Goal: Task Accomplishment & Management: Complete application form

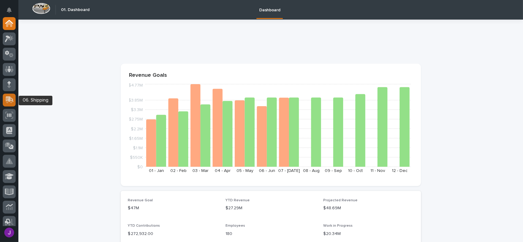
click at [12, 99] on icon at bounding box center [10, 100] width 8 height 6
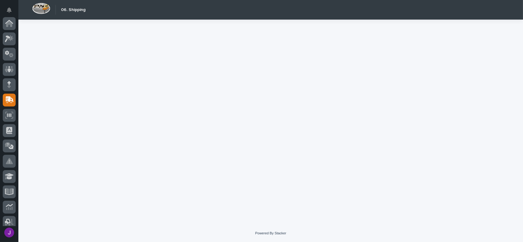
scroll to position [77, 0]
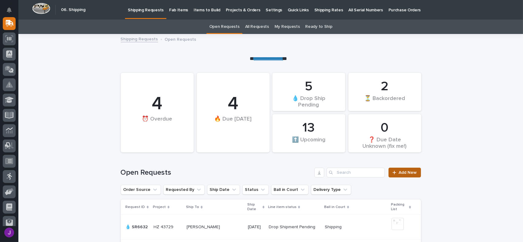
click at [394, 175] on icon at bounding box center [394, 173] width 4 height 4
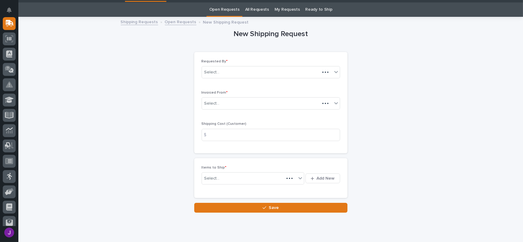
scroll to position [20, 0]
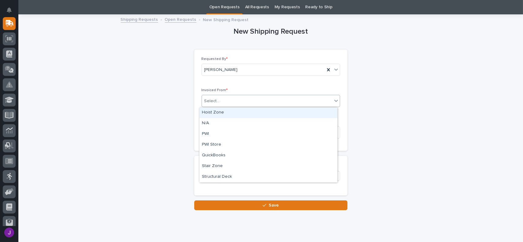
click at [215, 98] on div "Select..." at bounding box center [211, 101] width 15 height 6
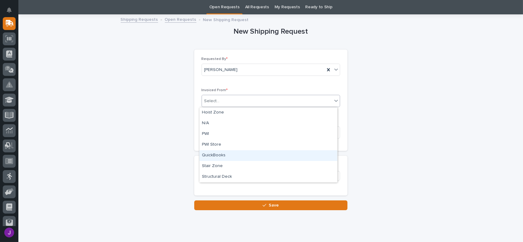
drag, startPoint x: 212, startPoint y: 150, endPoint x: 217, endPoint y: 157, distance: 8.1
click at [217, 157] on div "QuickBooks" at bounding box center [268, 155] width 138 height 11
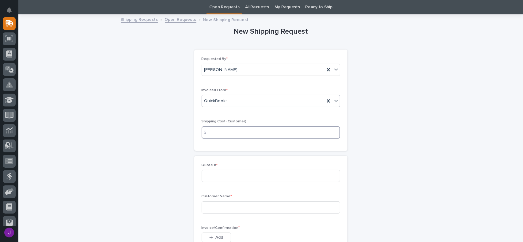
click at [215, 131] on input at bounding box center [271, 133] width 138 height 12
type input "17.00"
click at [216, 176] on input at bounding box center [271, 176] width 138 height 12
type input "136889"
click at [214, 211] on input at bounding box center [271, 208] width 138 height 12
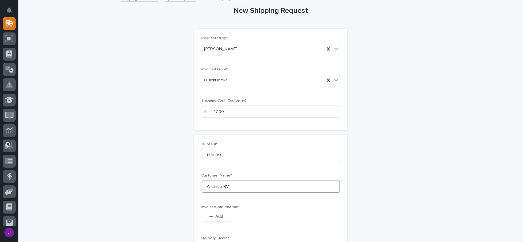
scroll to position [50, 0]
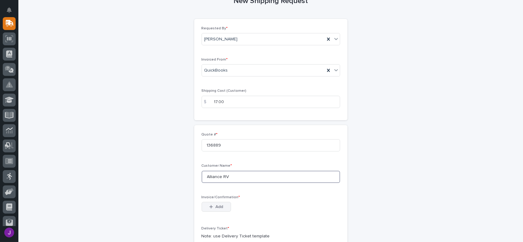
type input "Alliance RV"
click at [217, 208] on span "Add" at bounding box center [219, 207] width 8 height 6
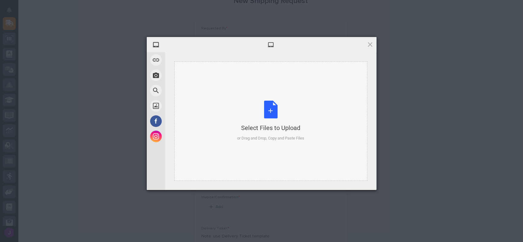
click at [275, 111] on div "Select Files to Upload or Drag and Drop, Copy and Paste Files" at bounding box center [270, 121] width 67 height 41
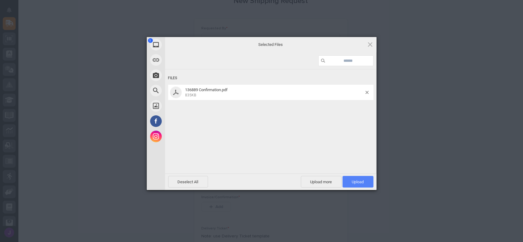
click at [368, 181] on span "Upload 1" at bounding box center [358, 182] width 31 height 12
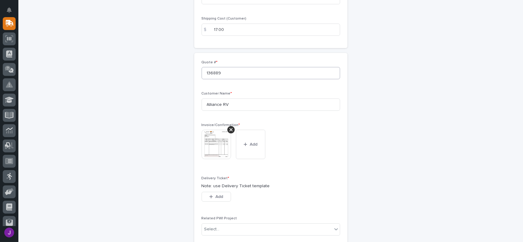
scroll to position [184, 0]
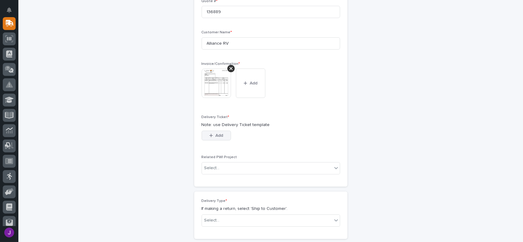
click at [215, 137] on span "Add" at bounding box center [219, 136] width 8 height 6
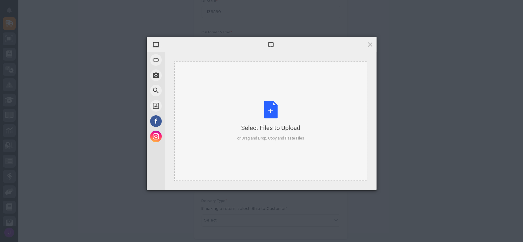
click at [267, 112] on div "Select Files to Upload or Drag and Drop, Copy and Paste Files" at bounding box center [270, 121] width 67 height 41
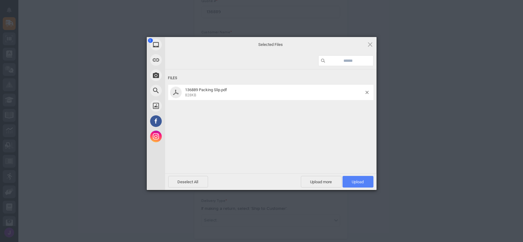
click at [351, 184] on span "Upload 1" at bounding box center [358, 182] width 31 height 12
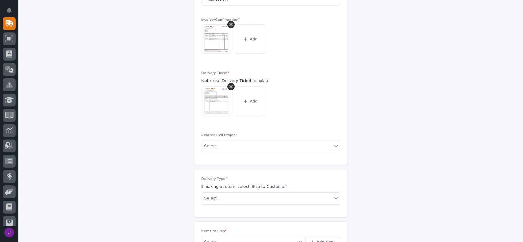
scroll to position [256, 0]
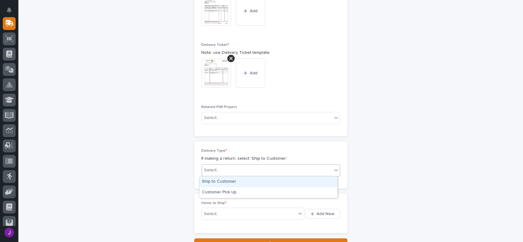
click at [225, 170] on div "Select..." at bounding box center [267, 170] width 130 height 10
click at [225, 180] on div "Ship to Customer" at bounding box center [268, 182] width 138 height 11
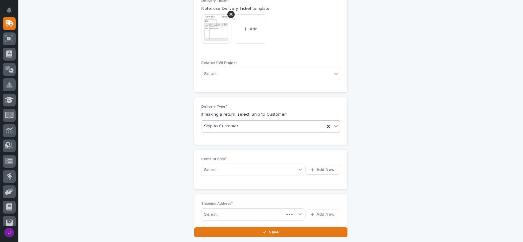
scroll to position [306, 0]
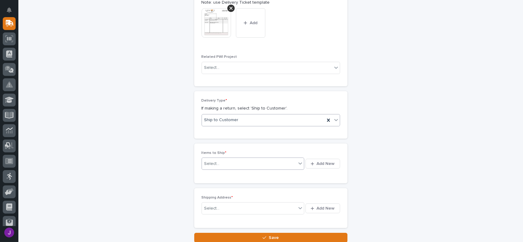
click at [237, 166] on div "Select..." at bounding box center [249, 164] width 95 height 8
click at [317, 165] on span "Add New" at bounding box center [326, 164] width 18 height 6
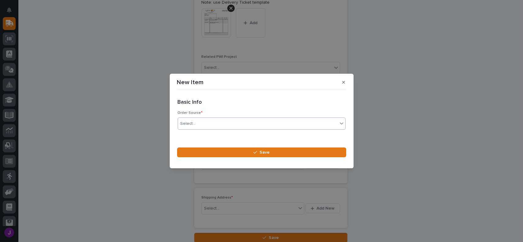
click at [189, 128] on div "Select..." at bounding box center [258, 124] width 160 height 10
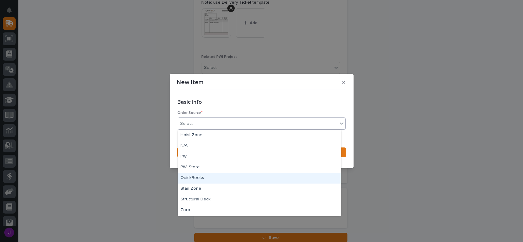
click at [199, 175] on div "QuickBooks" at bounding box center [259, 178] width 163 height 11
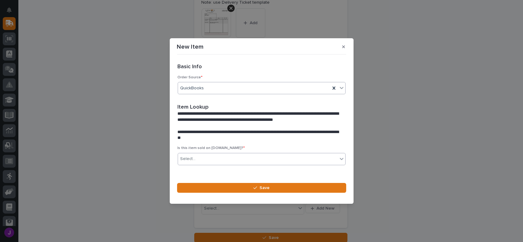
click at [199, 157] on div "Select..." at bounding box center [258, 159] width 160 height 10
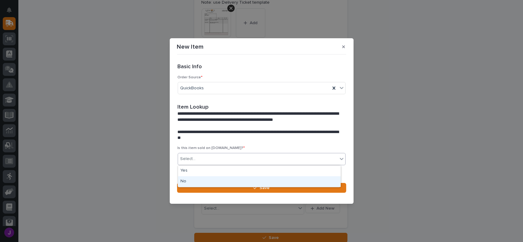
click at [194, 180] on div "No" at bounding box center [259, 181] width 163 height 11
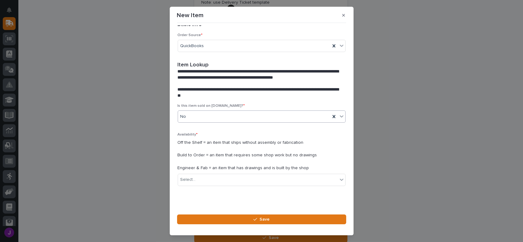
scroll to position [17, 0]
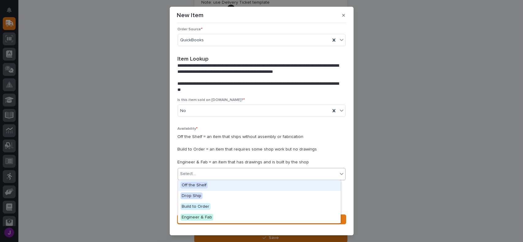
click at [209, 169] on div "Select..." at bounding box center [258, 174] width 160 height 10
click at [199, 189] on div "Off the Shelf" at bounding box center [259, 185] width 163 height 11
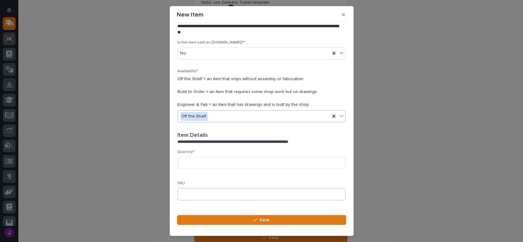
scroll to position [100, 0]
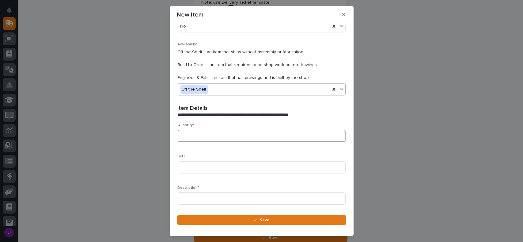
click at [202, 133] on input at bounding box center [262, 136] width 168 height 12
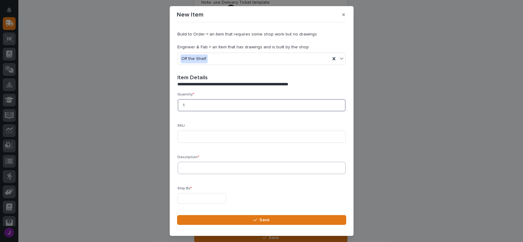
type input "1"
click at [195, 168] on input at bounding box center [262, 168] width 168 height 12
type input "ANVER PENDANT"
click at [195, 199] on input "text" at bounding box center [202, 198] width 48 height 11
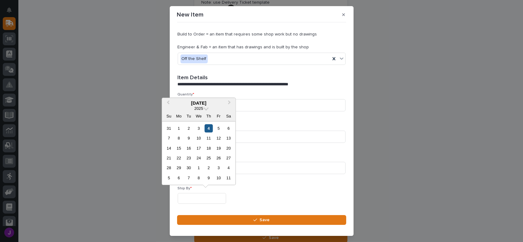
click at [210, 129] on div "4" at bounding box center [209, 128] width 8 height 8
type input "**********"
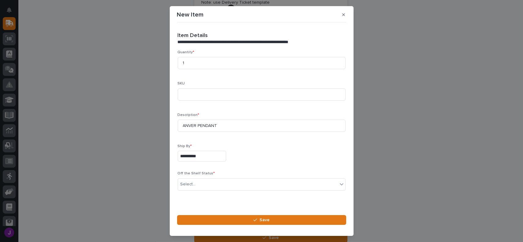
scroll to position [183, 0]
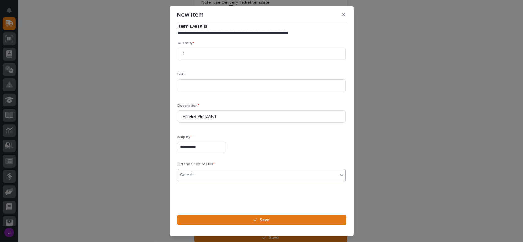
click at [210, 176] on div "Select..." at bounding box center [258, 175] width 160 height 10
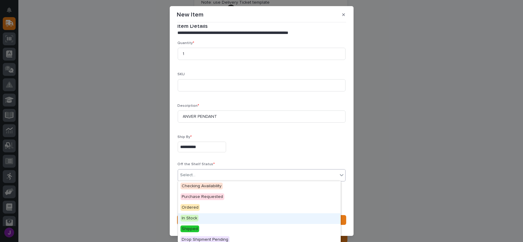
click at [192, 220] on span "In Stock" at bounding box center [189, 218] width 18 height 7
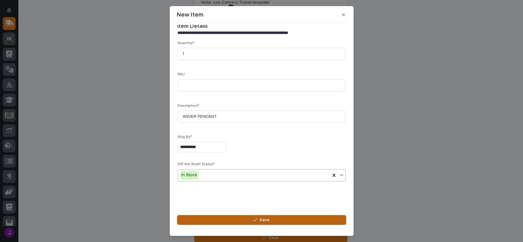
click at [216, 219] on button "Save" at bounding box center [261, 220] width 169 height 10
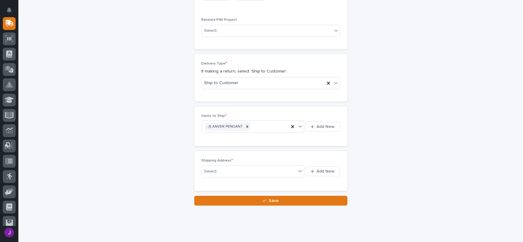
scroll to position [324, 0]
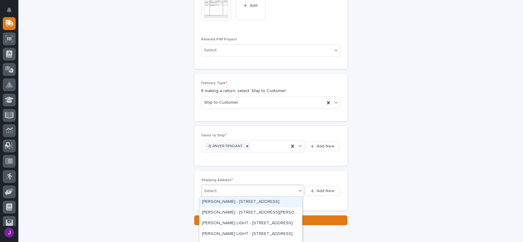
click at [273, 191] on div "Select..." at bounding box center [249, 191] width 95 height 10
type input "***"
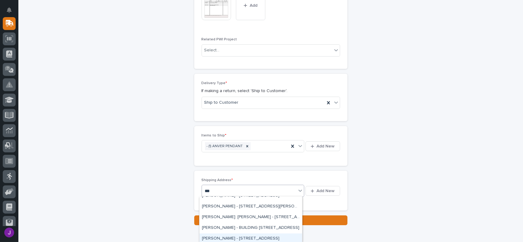
scroll to position [0, 0]
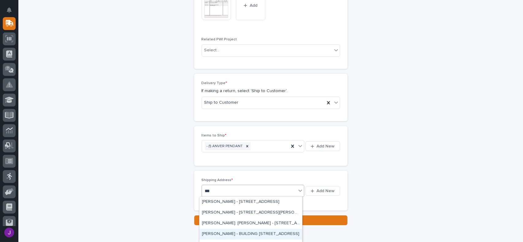
click at [241, 233] on div "ANTHONY - BUILDING 3 - 301 BENCHMARK DRIVE, ELKHART, In 46516" at bounding box center [250, 234] width 103 height 11
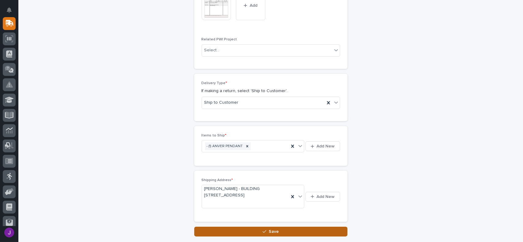
click at [277, 230] on button "Save" at bounding box center [270, 232] width 153 height 10
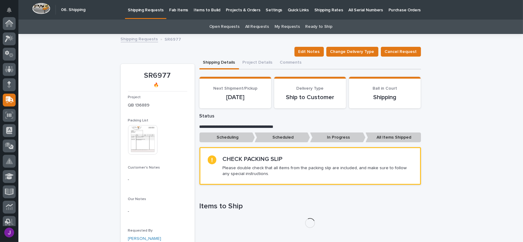
scroll to position [77, 0]
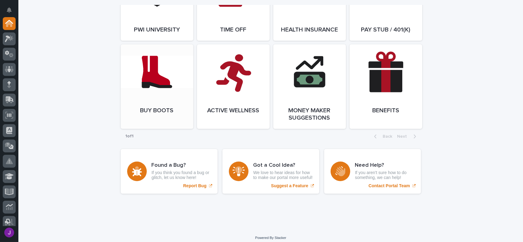
scroll to position [916, 0]
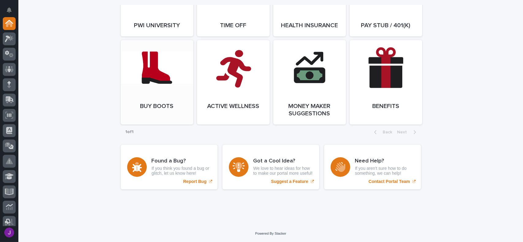
click at [141, 106] on link "Open Link" at bounding box center [157, 82] width 73 height 85
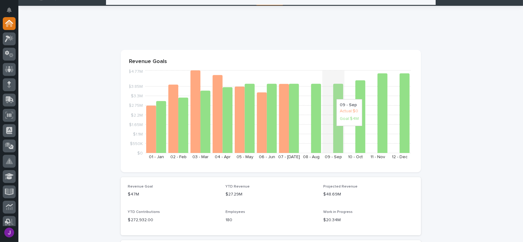
scroll to position [0, 0]
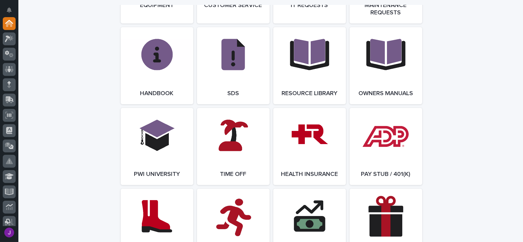
scroll to position [763, 0]
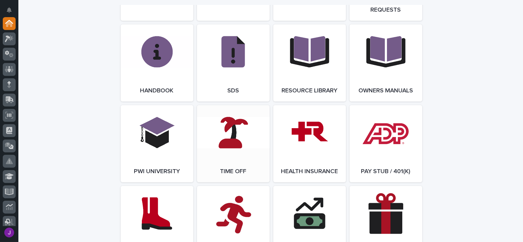
click at [237, 160] on link "Open Link" at bounding box center [233, 143] width 73 height 77
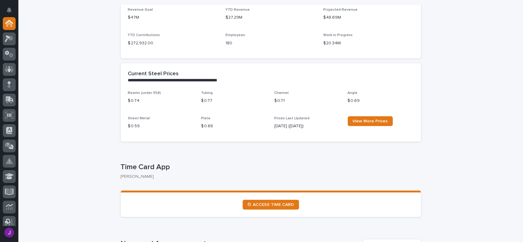
scroll to position [211, 0]
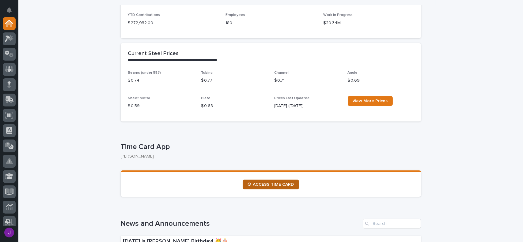
click at [272, 185] on span "⏲ ACCESS TIME CARD" at bounding box center [271, 185] width 47 height 4
